Goal: Subscribe to service/newsletter

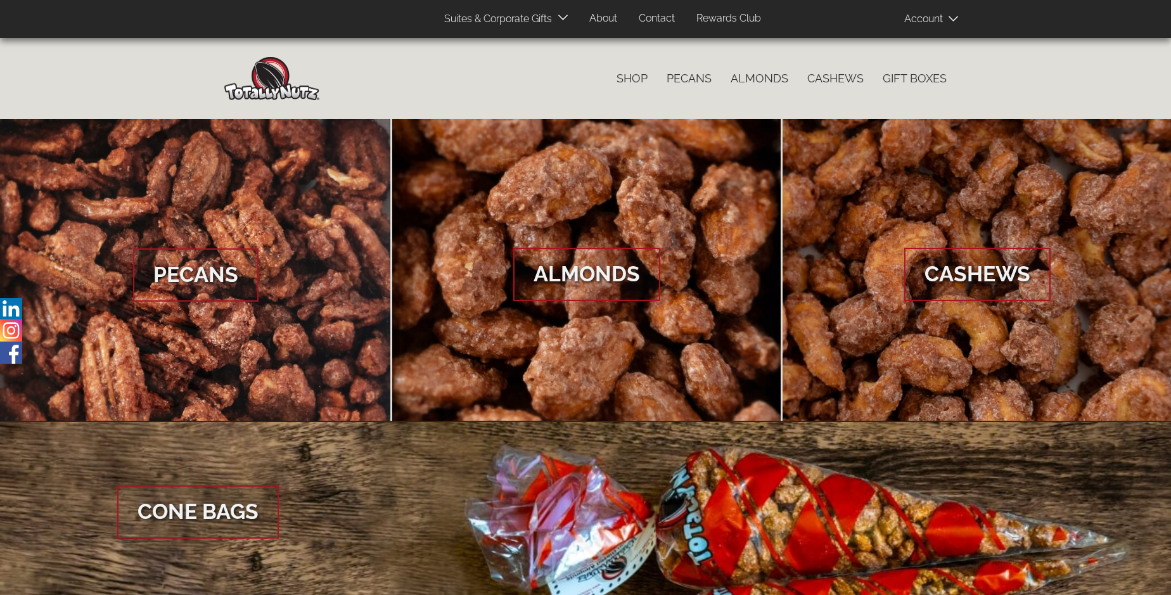
scroll to position [1894, 0]
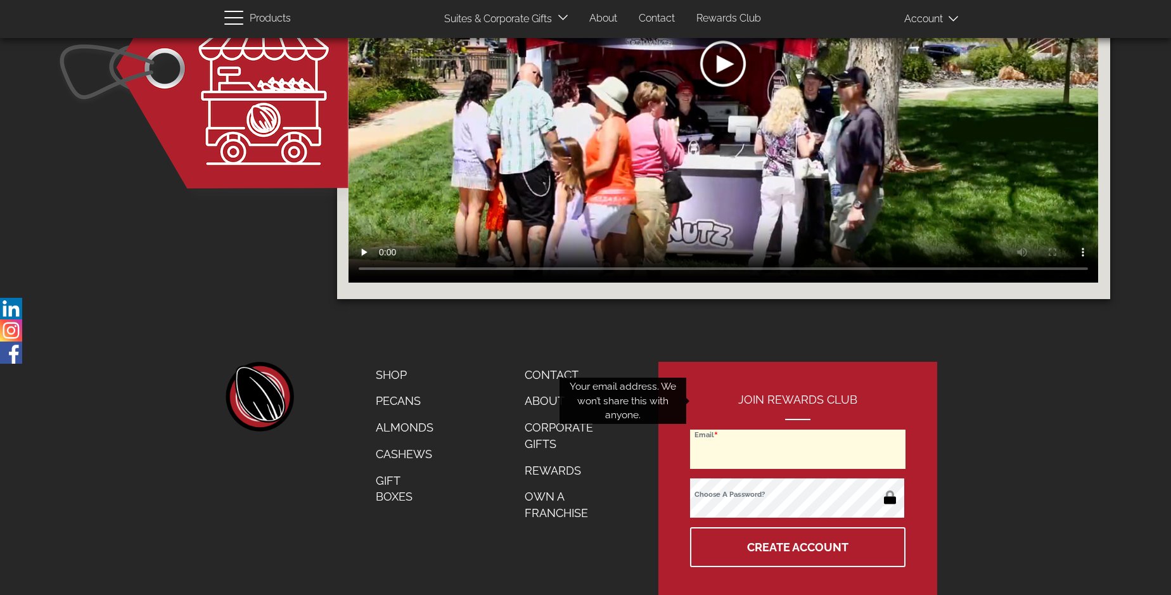
click at [798, 430] on input "Email" at bounding box center [797, 449] width 215 height 39
type input "christina@skrsiteservices.com"
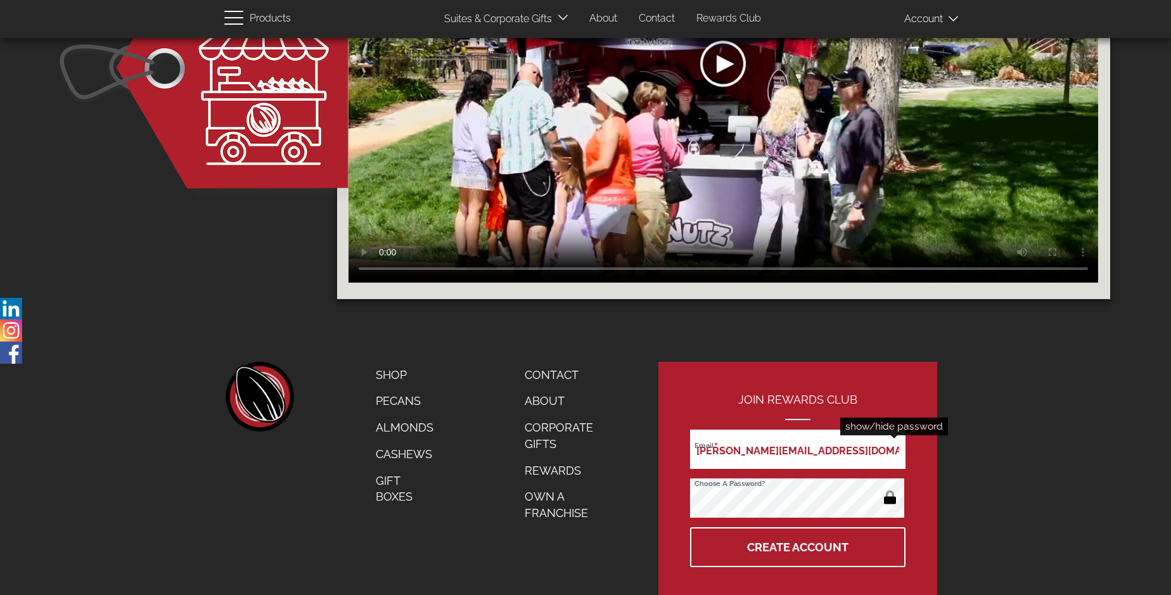
click at [890, 489] on button "button" at bounding box center [890, 499] width 25 height 20
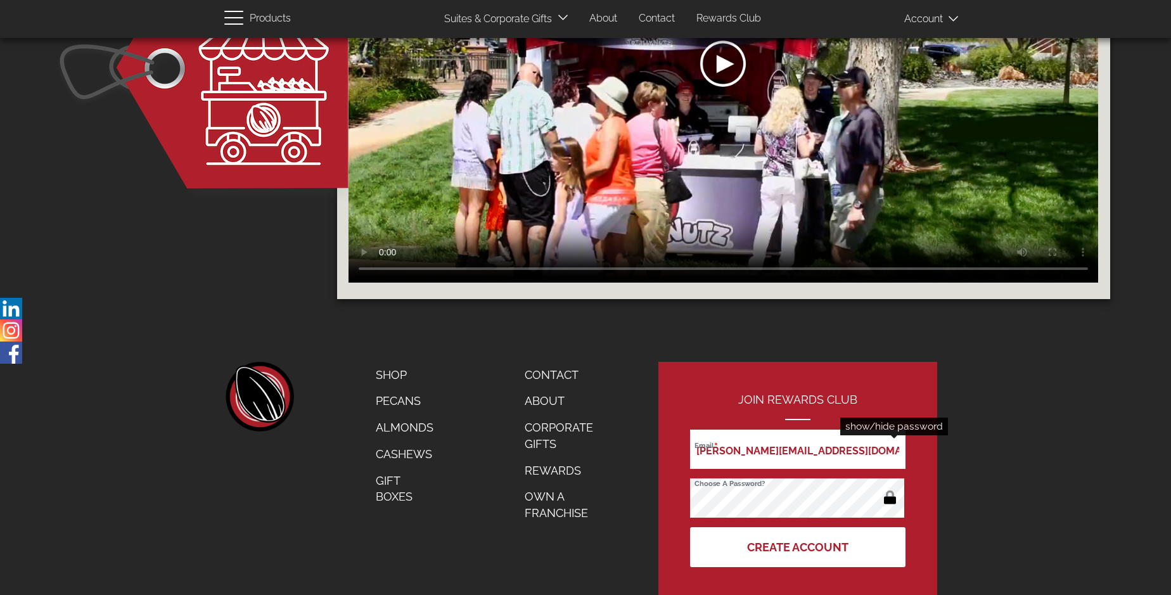
click at [798, 527] on button "Create Account" at bounding box center [797, 547] width 215 height 40
